Goal: Complete application form

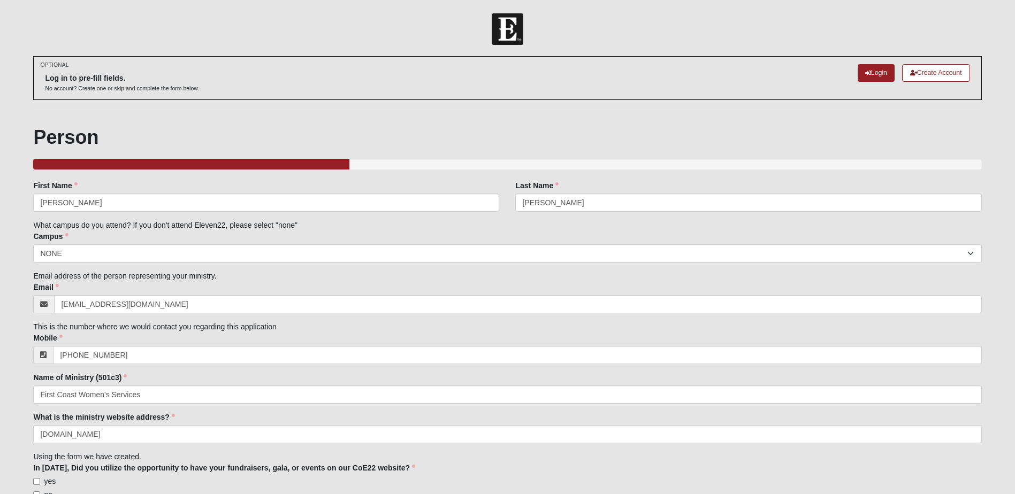
select select "14"
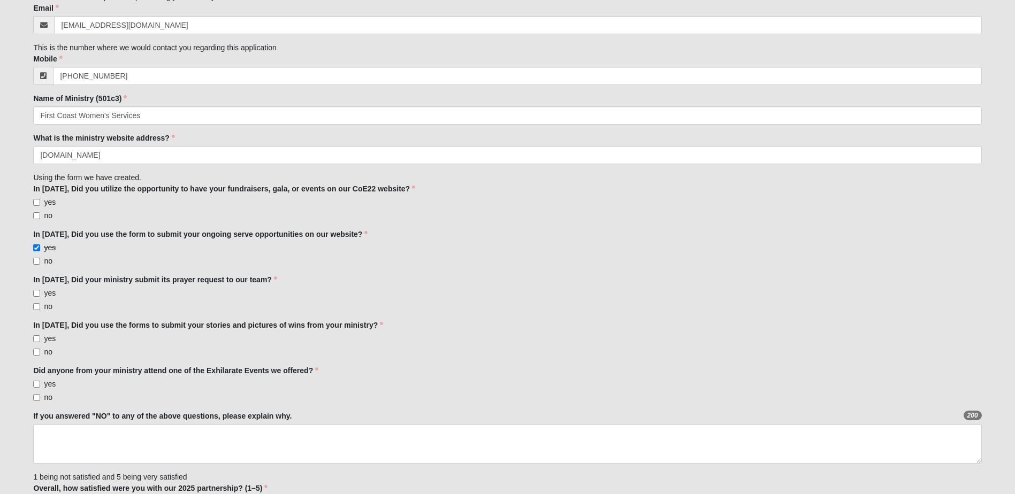
scroll to position [377, 0]
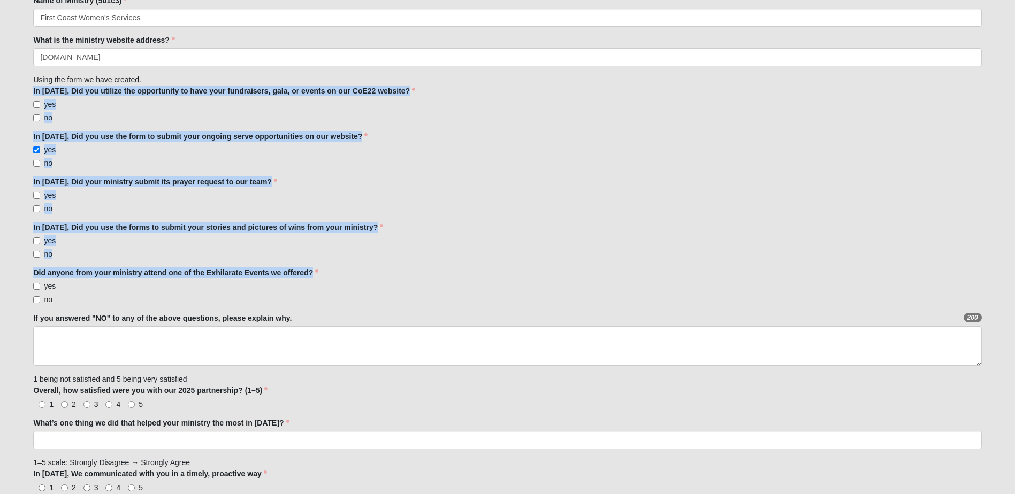
drag, startPoint x: 351, startPoint y: 269, endPoint x: 32, endPoint y: 91, distance: 365.4
drag, startPoint x: 32, startPoint y: 91, endPoint x: 55, endPoint y: 92, distance: 23.0
copy div "In 2025, Did you utilize the opportunity to have your fundraisers, gala, or eve…"
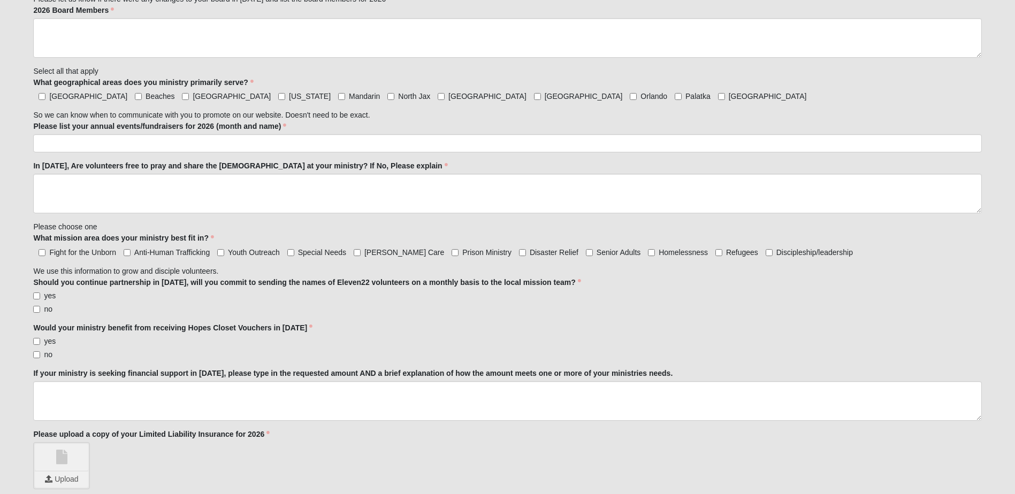
scroll to position [1234, 0]
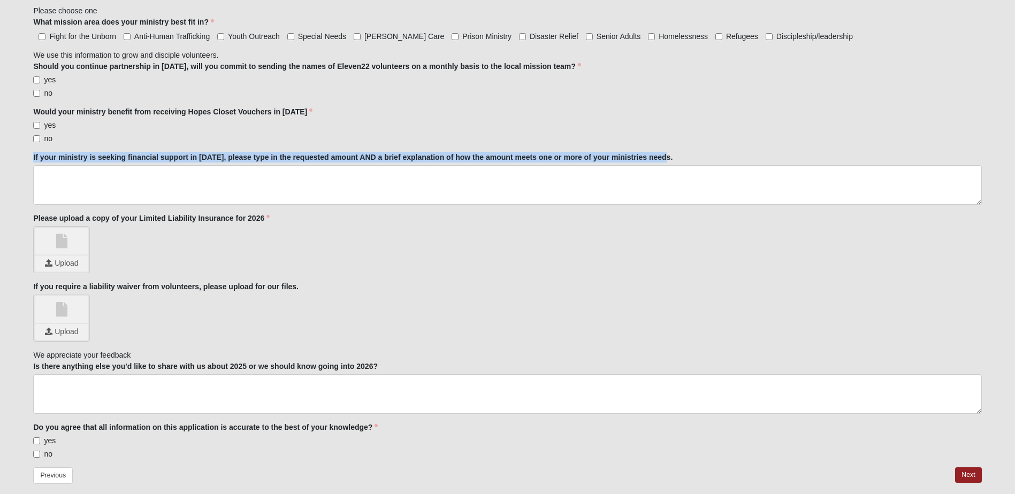
drag, startPoint x: 33, startPoint y: 156, endPoint x: 675, endPoint y: 156, distance: 642.2
click at [675, 156] on div "If your ministry is seeking financial support in 2026, please type in the reque…" at bounding box center [507, 178] width 948 height 53
drag, startPoint x: 675, startPoint y: 156, endPoint x: 659, endPoint y: 156, distance: 16.1
copy label "If your ministry is seeking financial support in 2026, please type in the reque…"
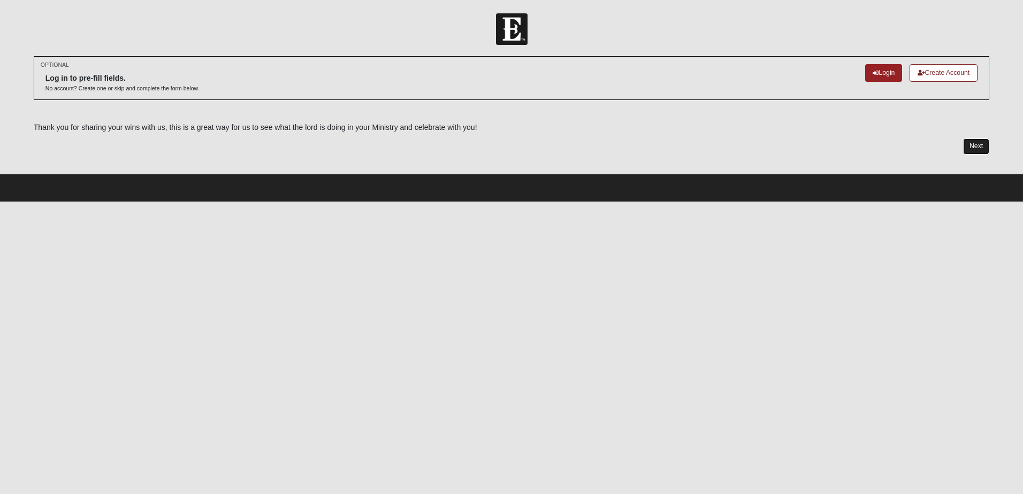
click at [985, 150] on link "Next" at bounding box center [976, 147] width 26 height 16
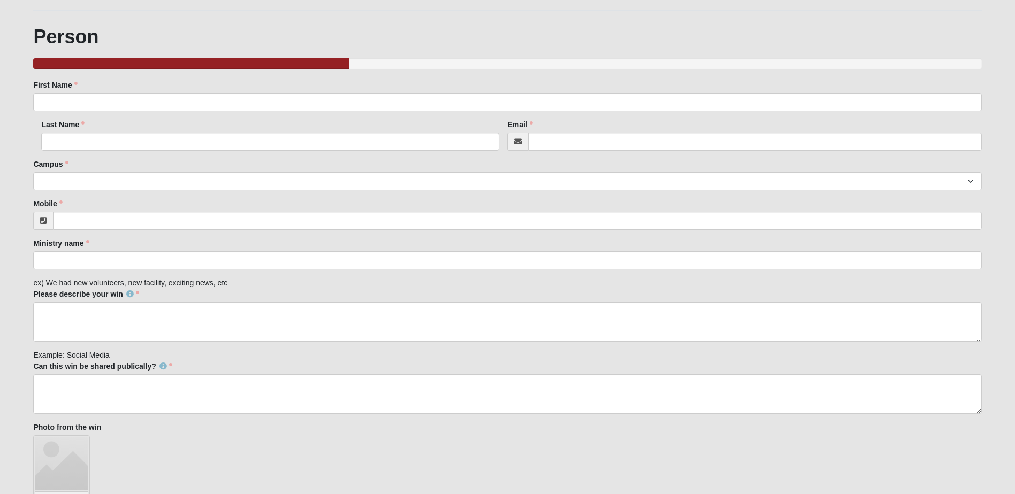
scroll to position [107, 0]
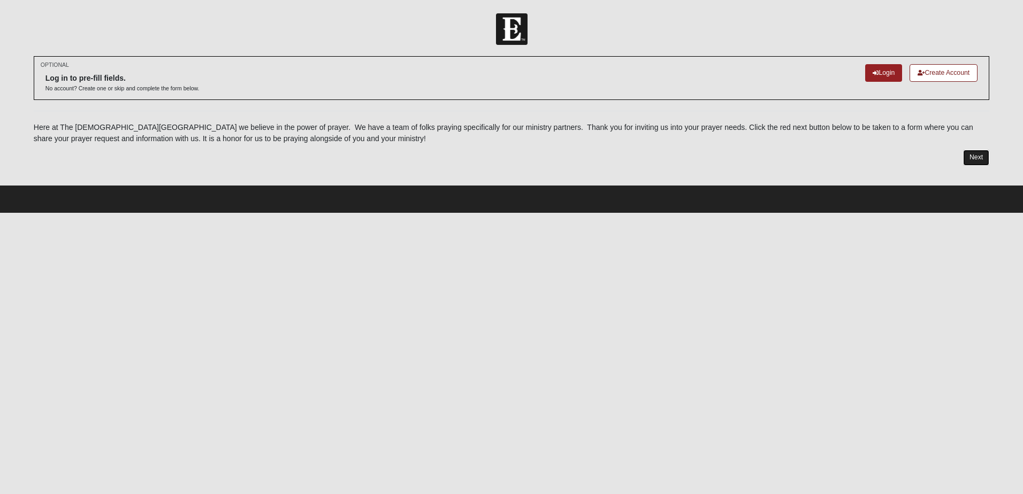
click at [970, 154] on link "Next" at bounding box center [976, 158] width 26 height 16
